Goal: Information Seeking & Learning: Learn about a topic

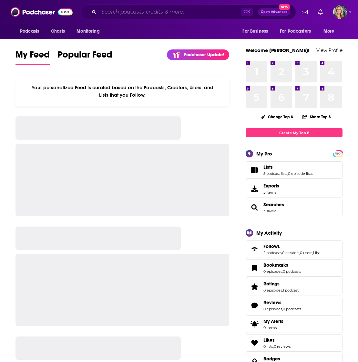
click at [116, 12] on input "Search podcasts, credits, & more..." at bounding box center [170, 12] width 142 height 10
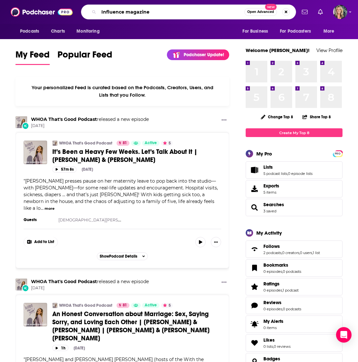
type input "Influence magazine"
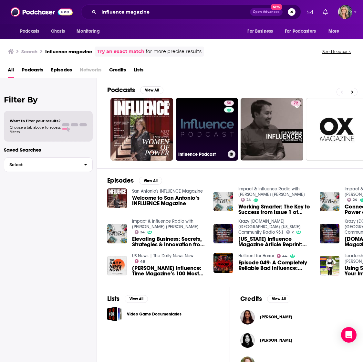
click at [206, 131] on link "50 Influence Podcast" at bounding box center [207, 129] width 63 height 63
